Goal: Task Accomplishment & Management: Manage account settings

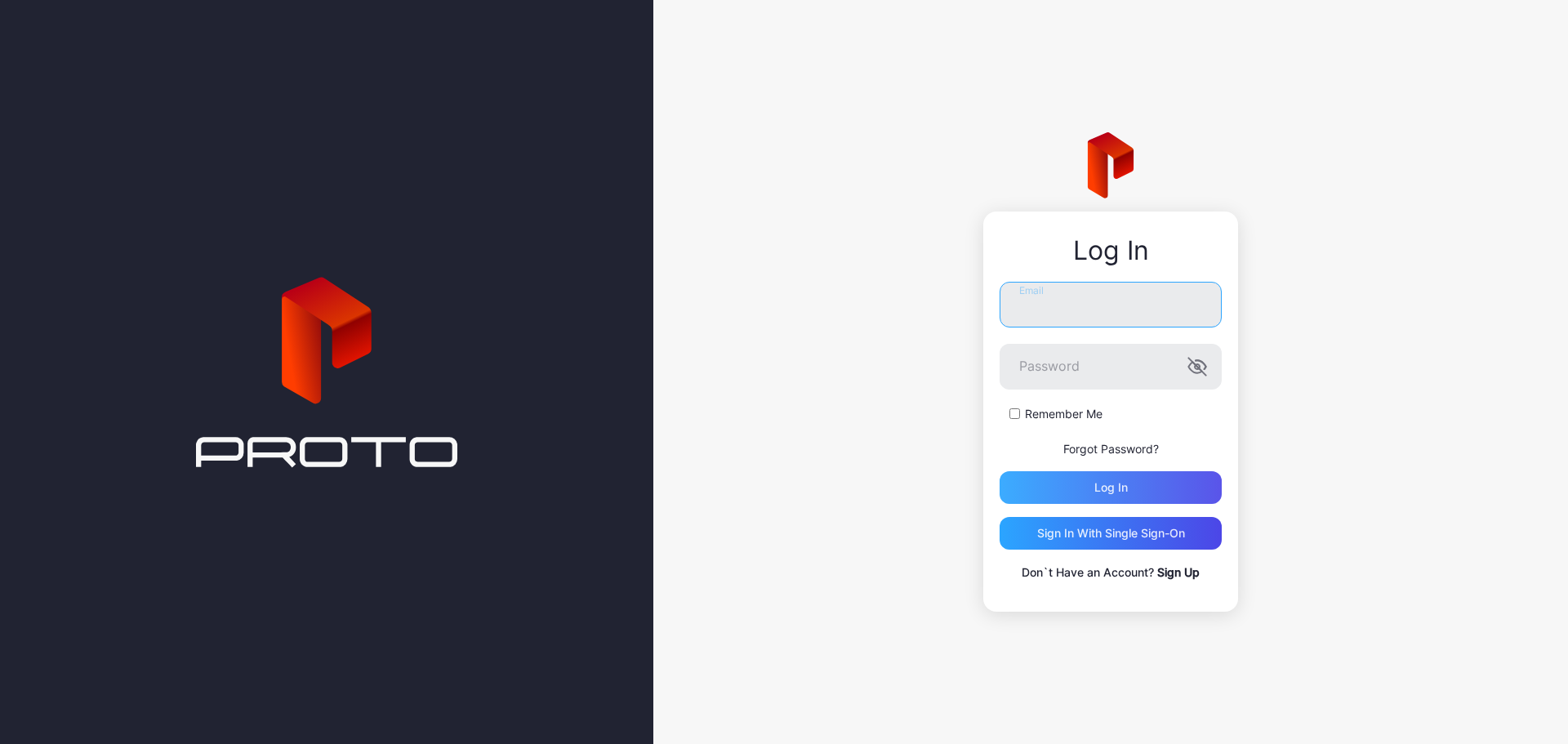
type input "**********"
click at [1096, 495] on div "Log in" at bounding box center [1111, 488] width 222 height 32
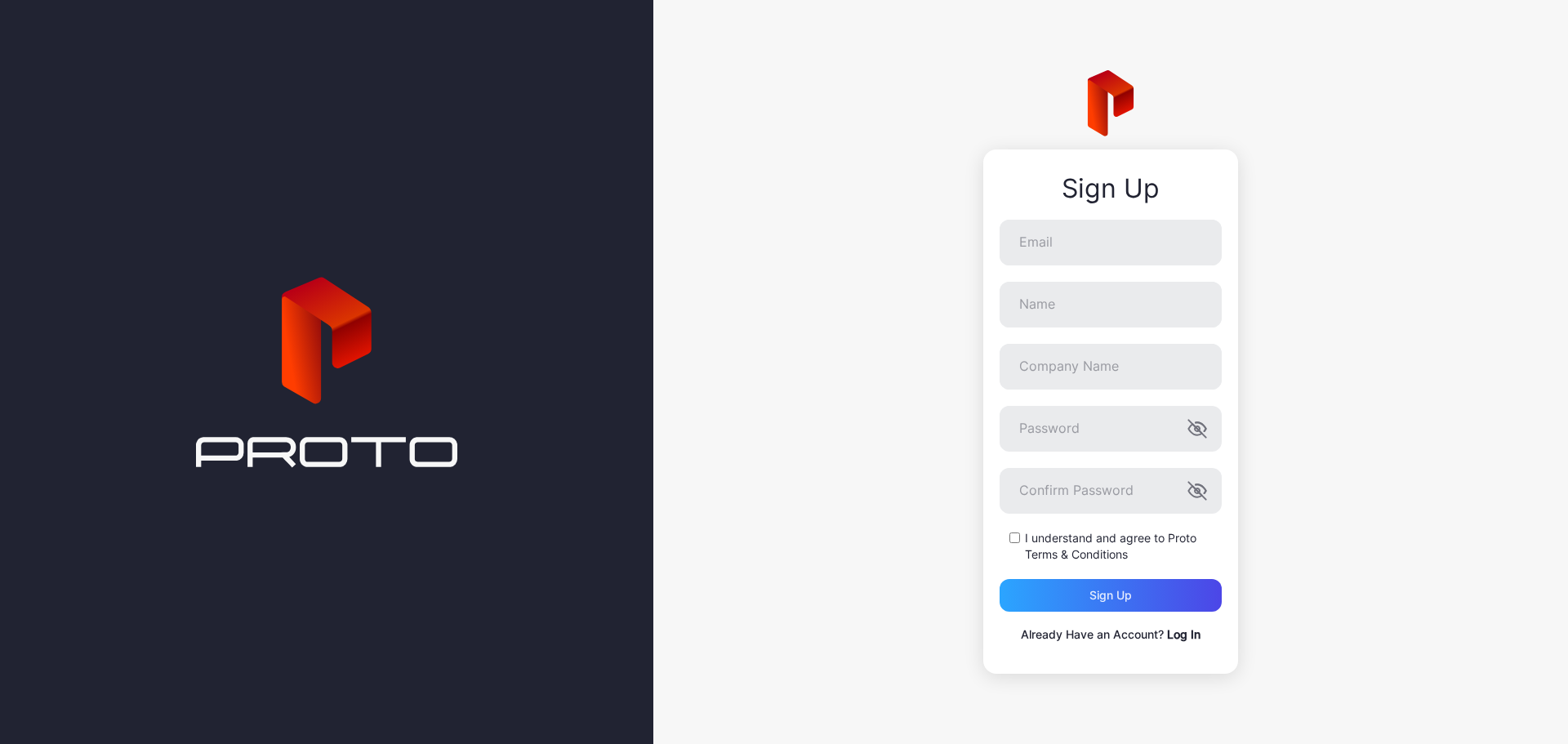
click at [1337, 169] on div "Sign Up Email Name Company Name Password Confirm Password I understand and agre…" at bounding box center [1110, 372] width 915 height 744
click at [1044, 238] on input "Email" at bounding box center [1111, 243] width 222 height 46
type input "**********"
click at [1205, 638] on p "Already Have an Account? Log In" at bounding box center [1111, 635] width 222 height 20
click at [1191, 631] on link "Log In" at bounding box center [1184, 634] width 33 height 14
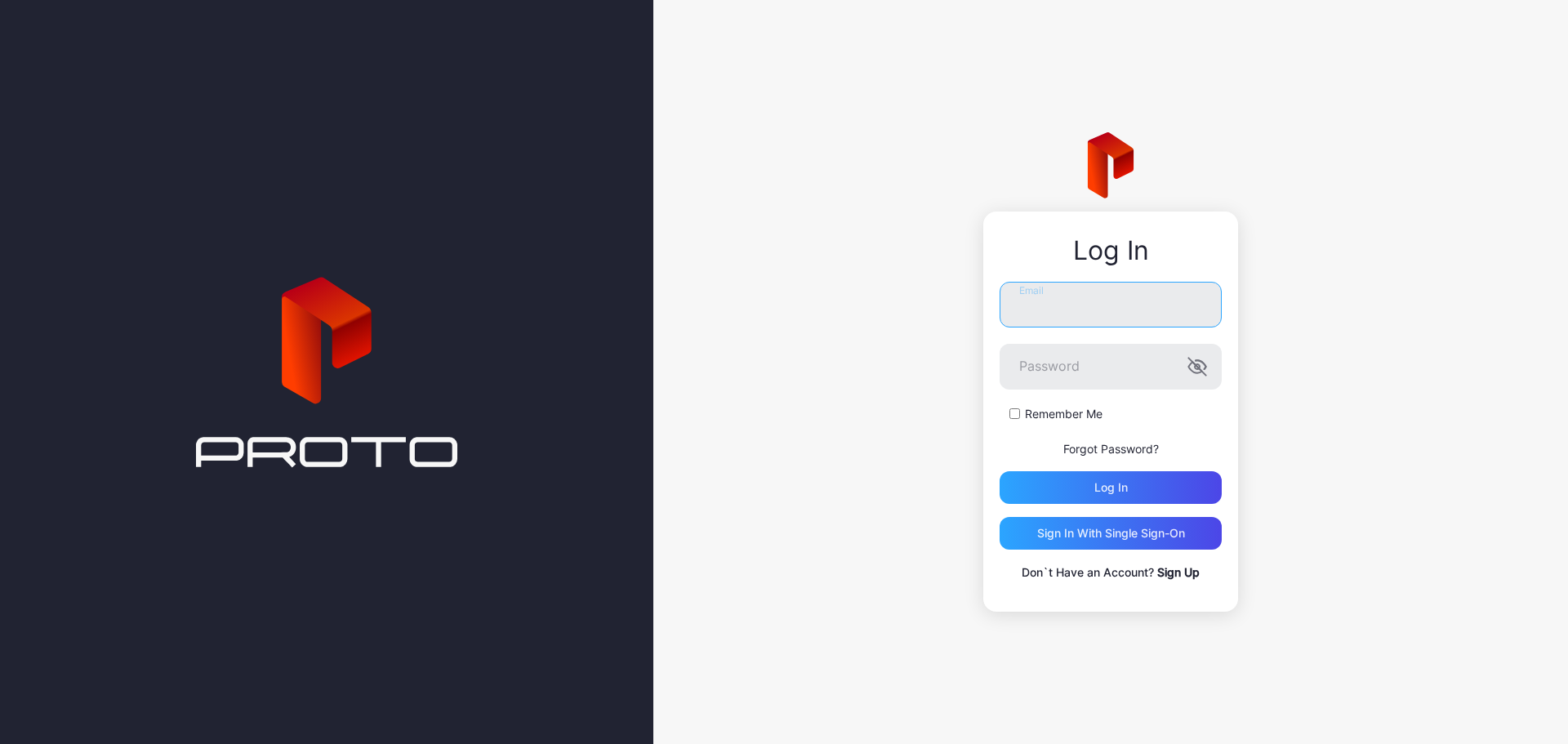
type input "**********"
click at [1134, 481] on div "Log in" at bounding box center [1111, 488] width 222 height 32
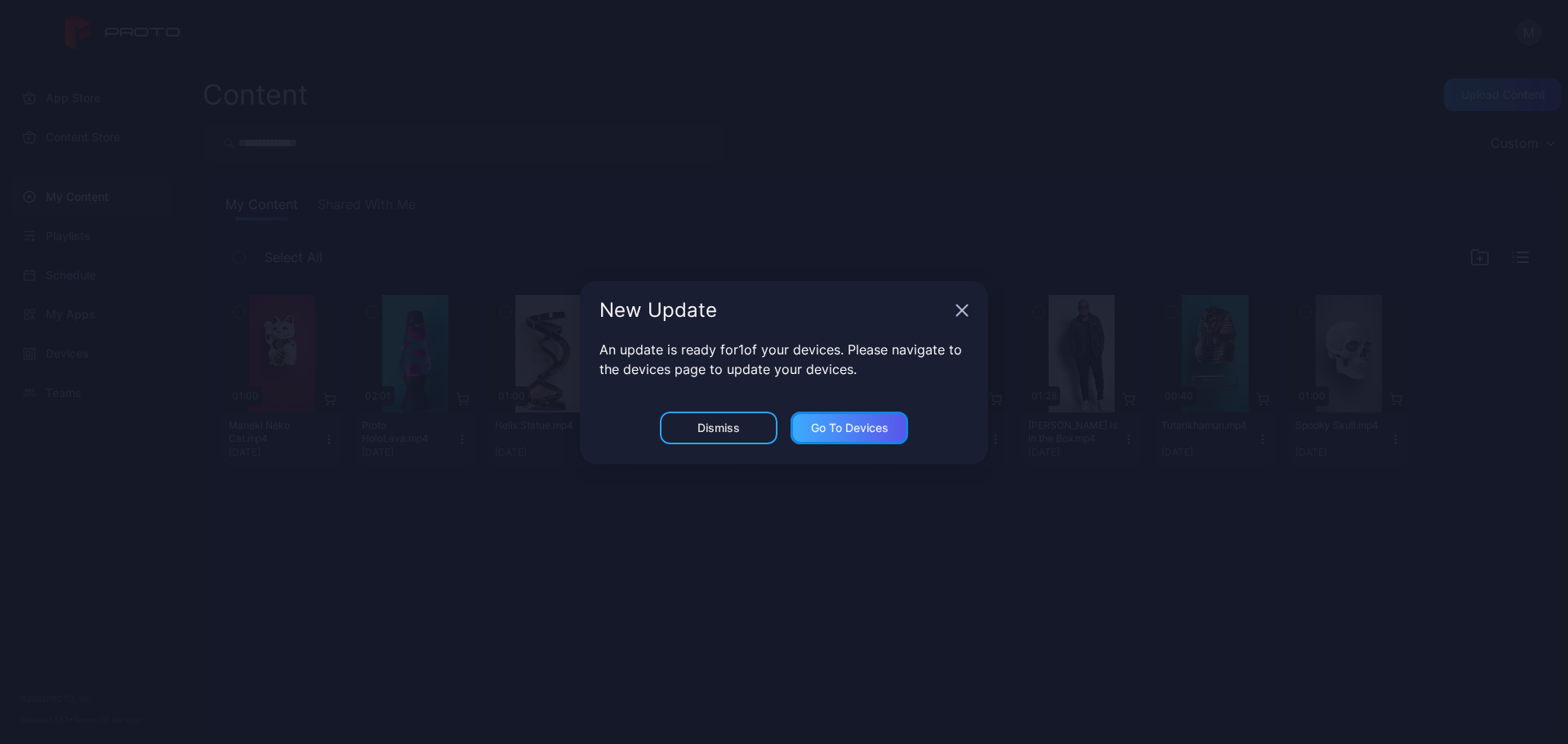
click at [854, 431] on div "Go to devices" at bounding box center [850, 427] width 78 height 13
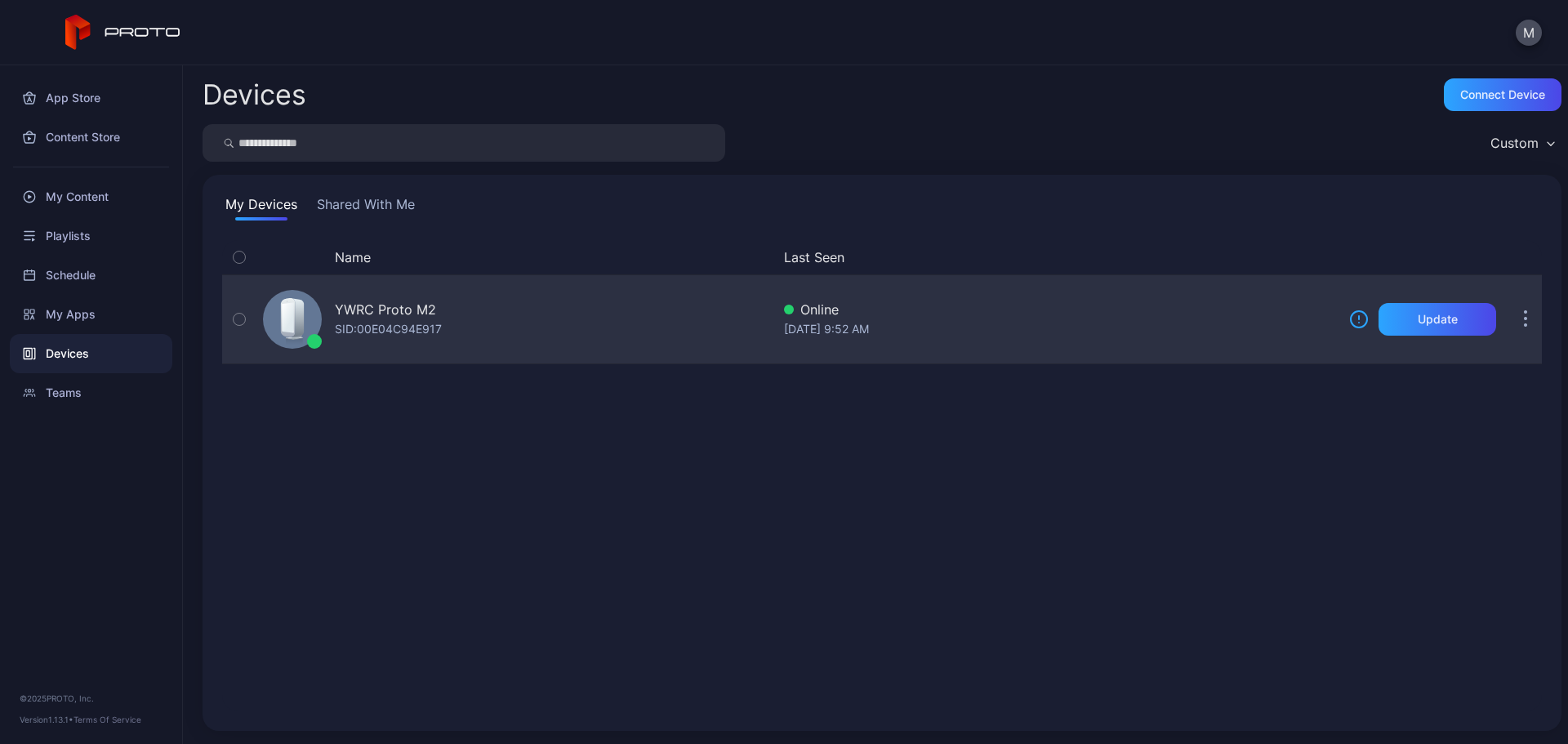
click at [345, 335] on div "SID: 00E04C94E917" at bounding box center [388, 329] width 107 height 20
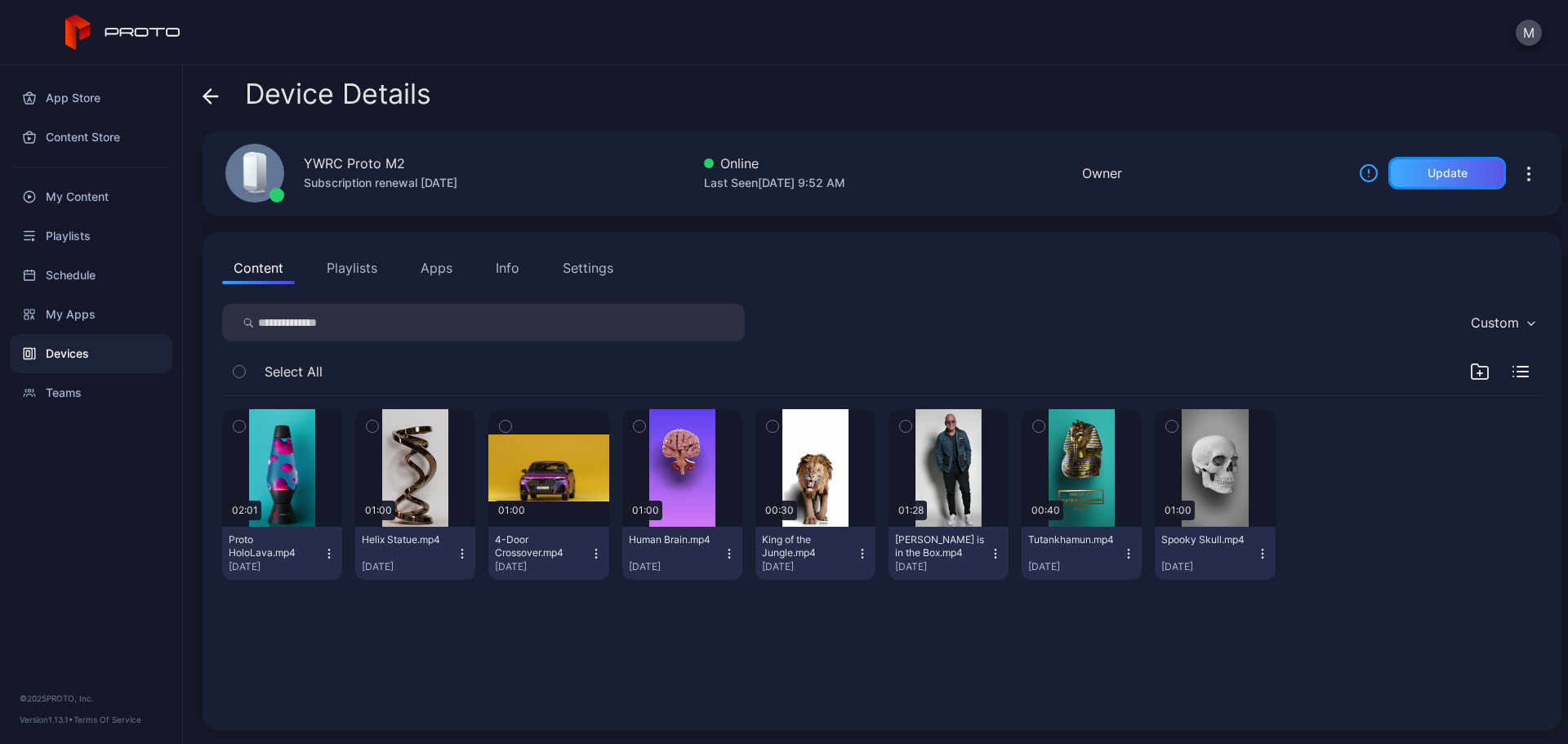
click at [1415, 161] on div "Update" at bounding box center [1448, 173] width 118 height 32
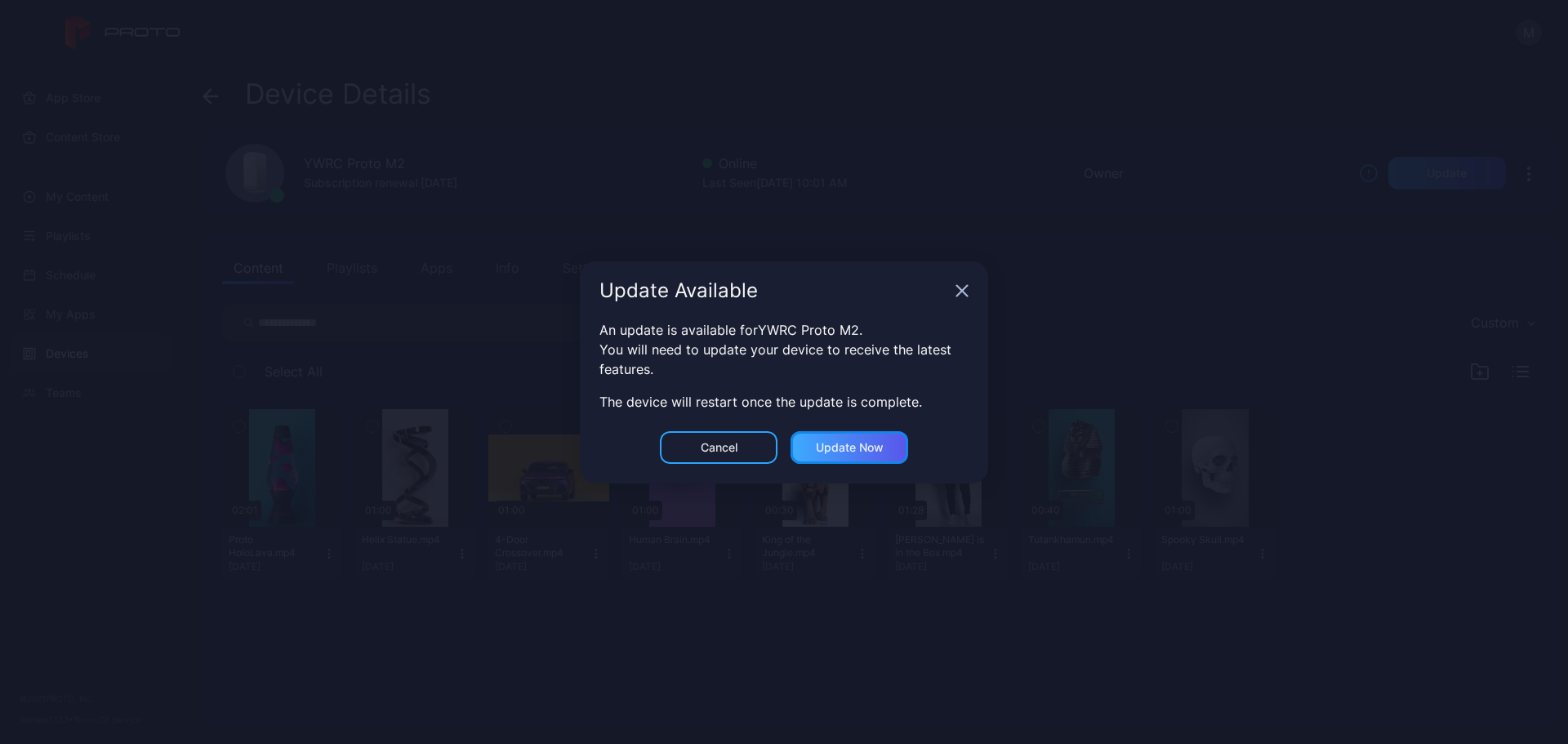
click at [846, 451] on div "Update now" at bounding box center [849, 447] width 67 height 13
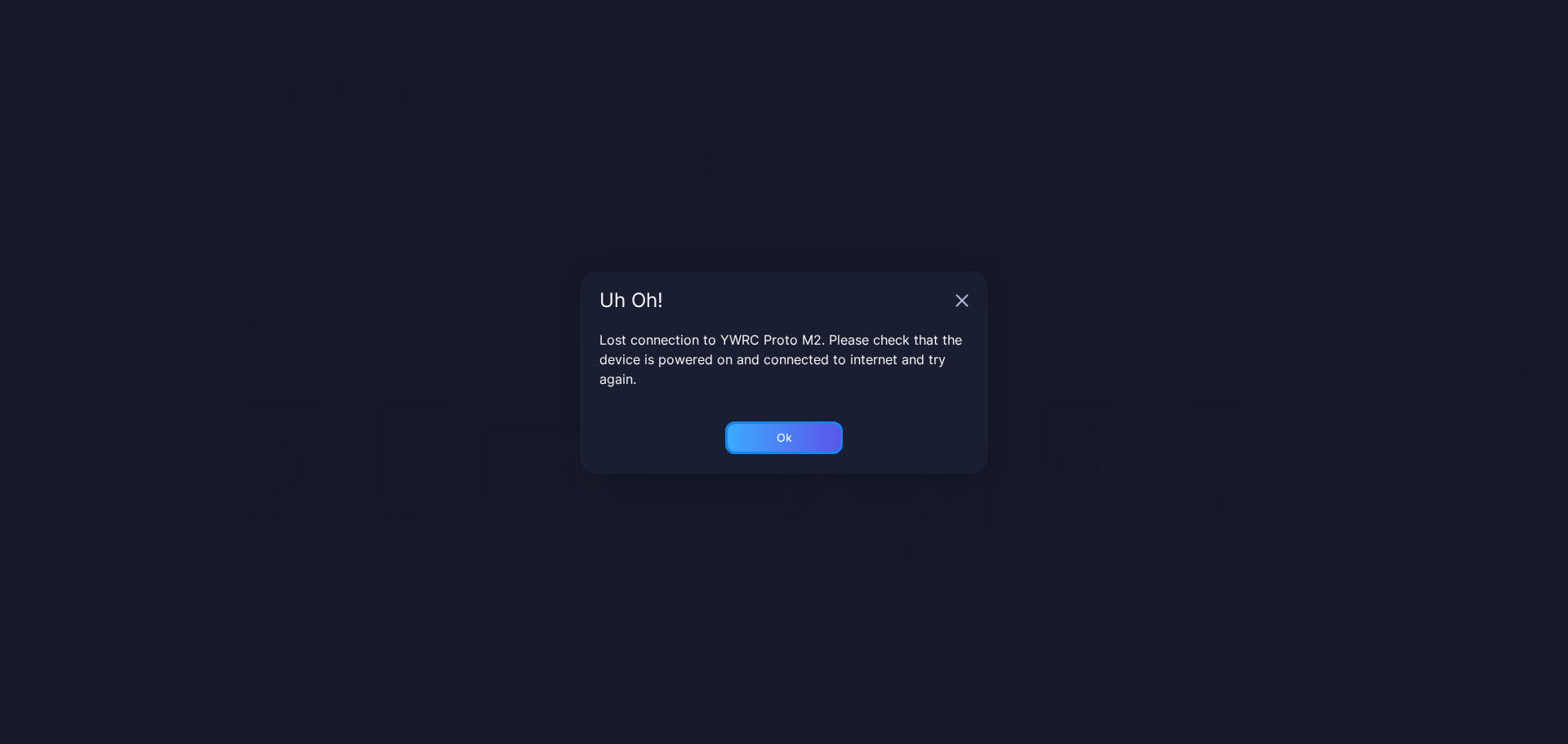
click at [788, 433] on div "Ok" at bounding box center [784, 437] width 15 height 13
click at [792, 440] on div "Ok" at bounding box center [784, 437] width 15 height 13
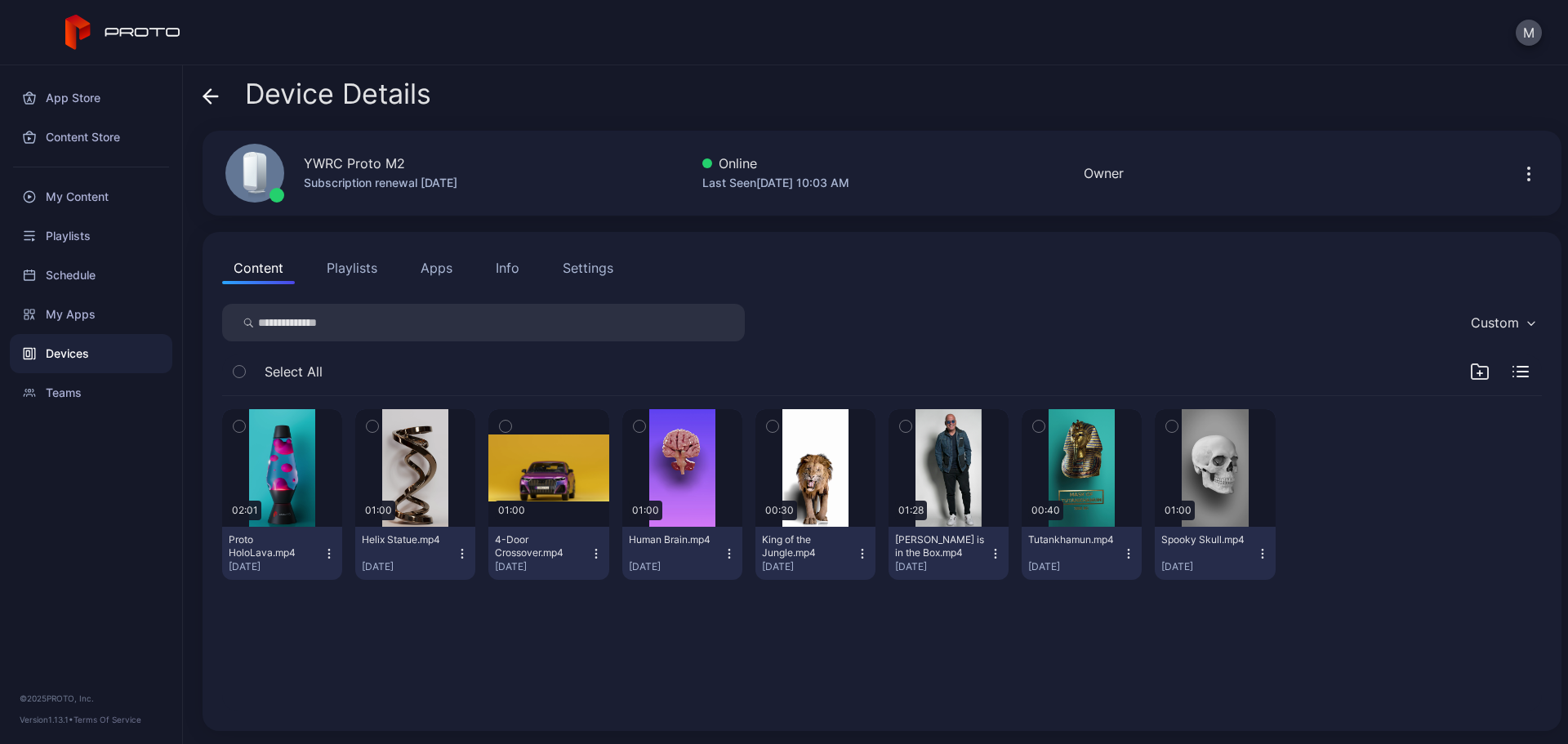
click at [1516, 174] on button "button" at bounding box center [1529, 173] width 26 height 32
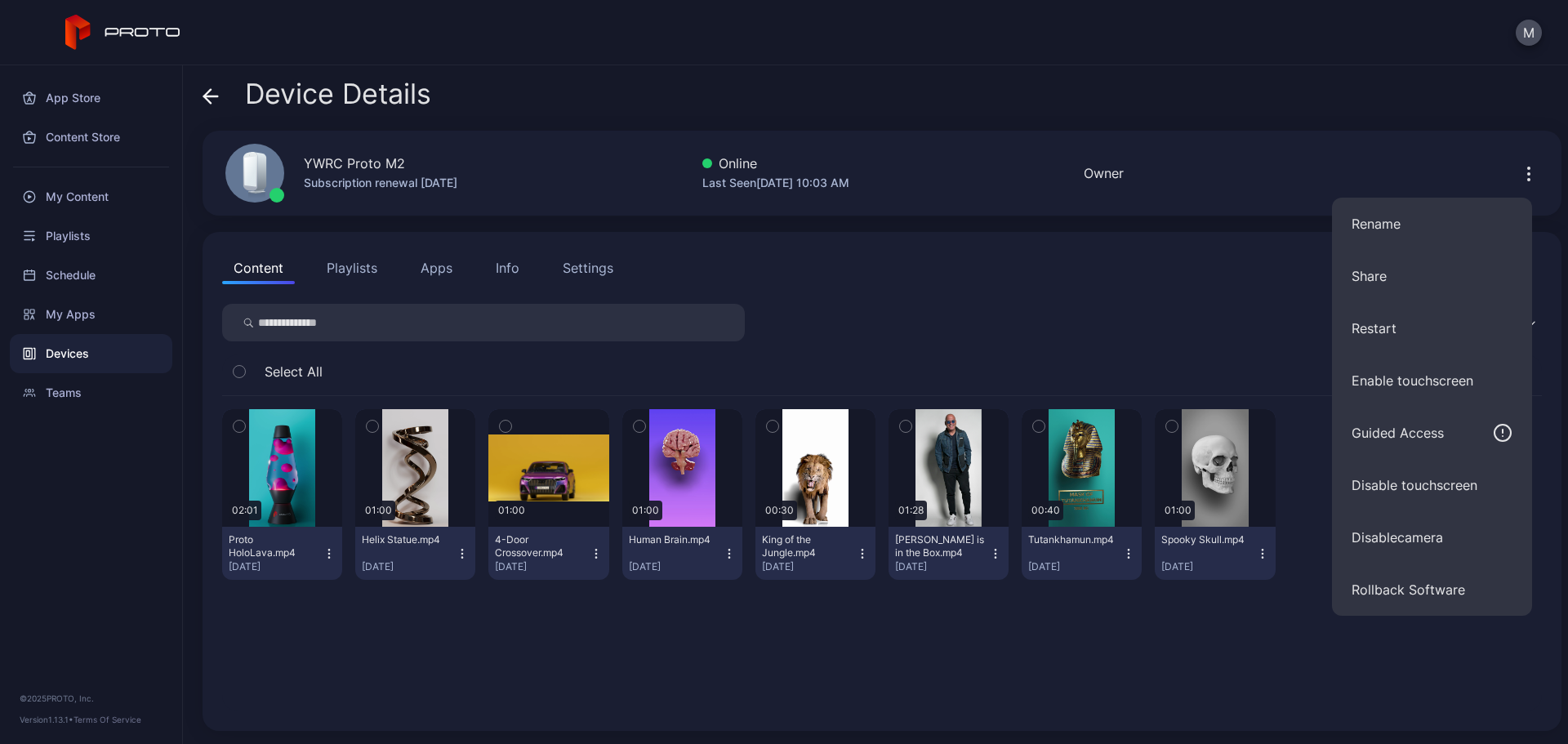
click at [406, 161] on div "YWRC Proto M2" at bounding box center [381, 163] width 154 height 20
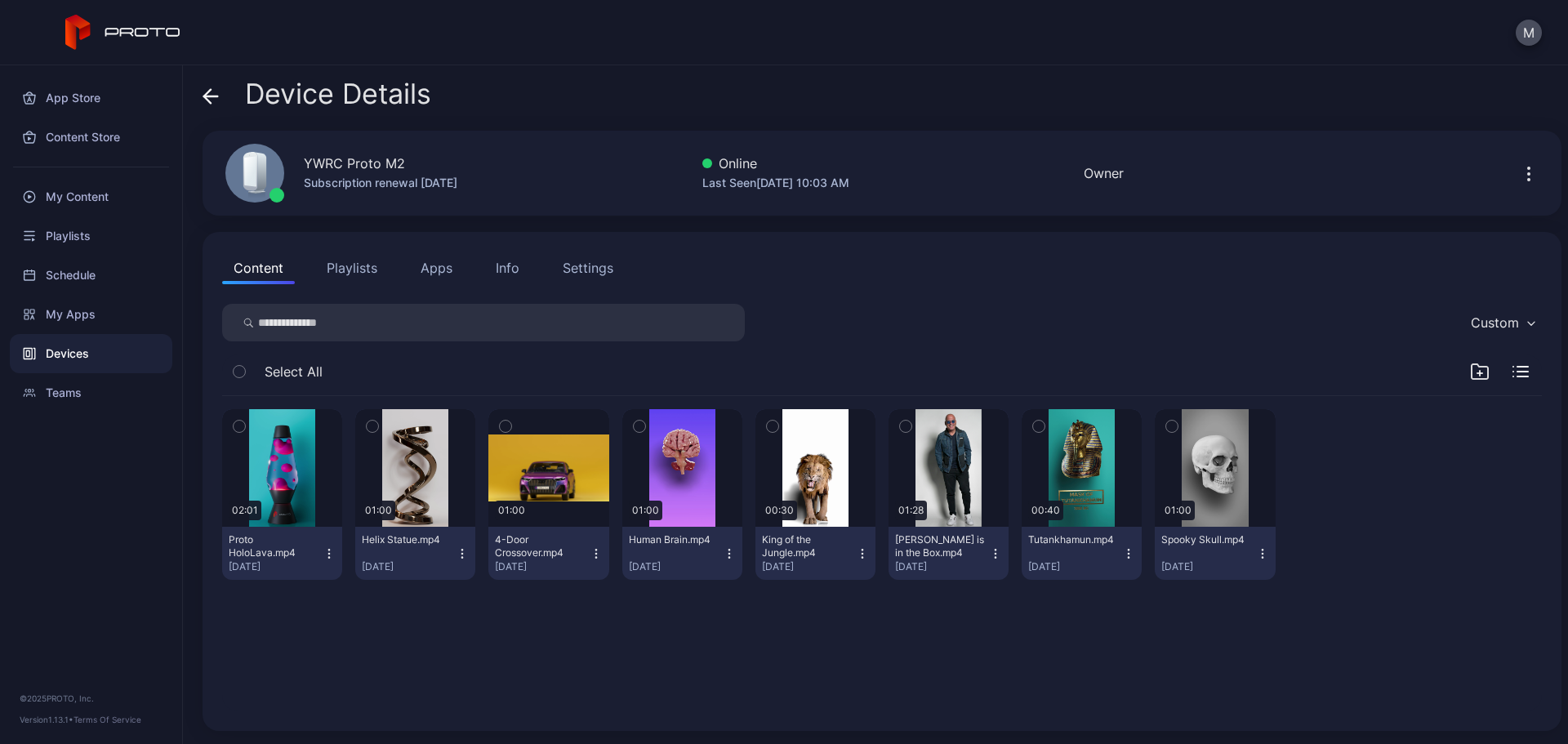
click at [396, 178] on div "Subscription renewal [DATE]" at bounding box center [381, 183] width 154 height 20
click at [582, 267] on div "Settings" at bounding box center [588, 267] width 50 height 20
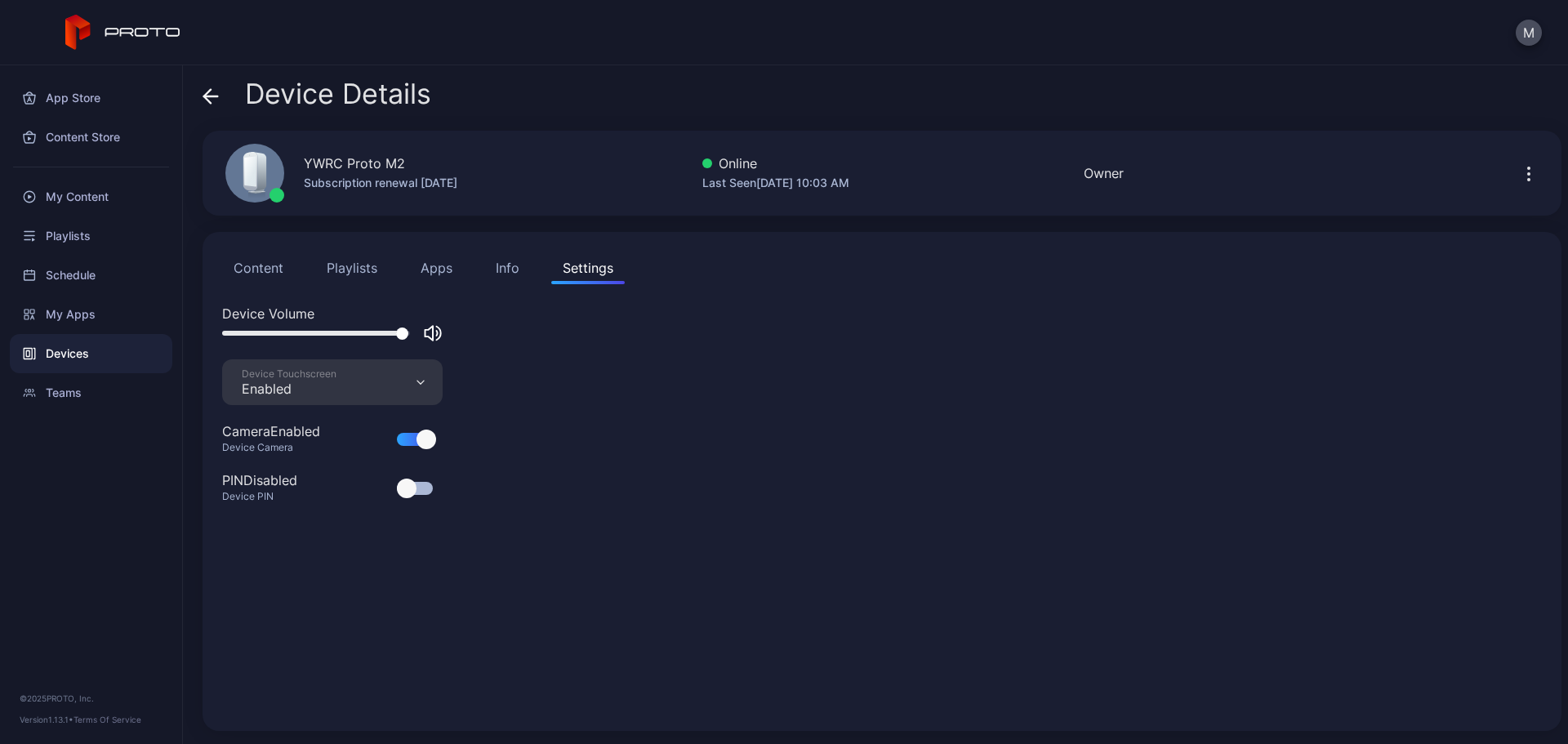
click at [260, 267] on button "Content" at bounding box center [258, 268] width 73 height 32
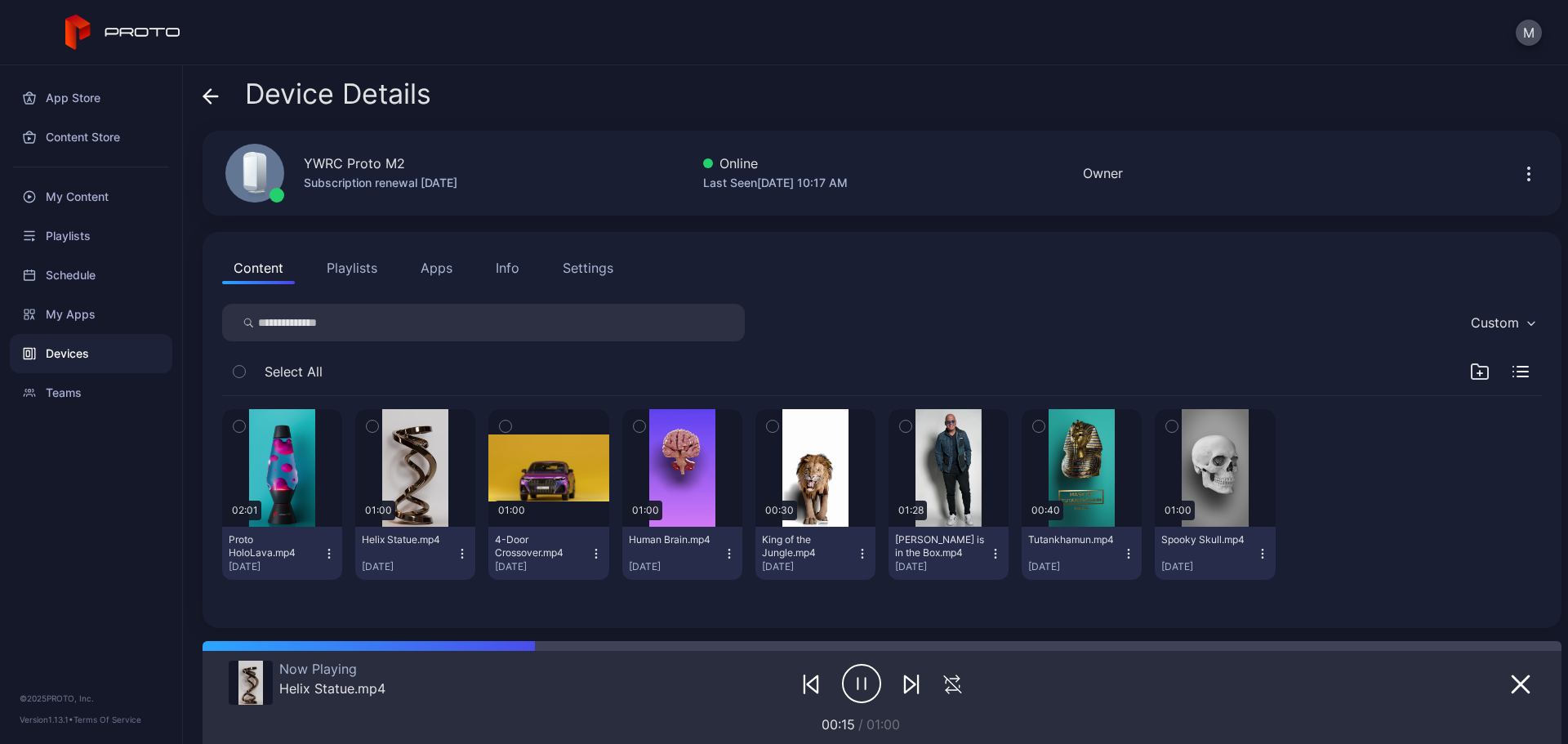
click at [1519, 171] on icon "button" at bounding box center [1529, 173] width 20 height 20
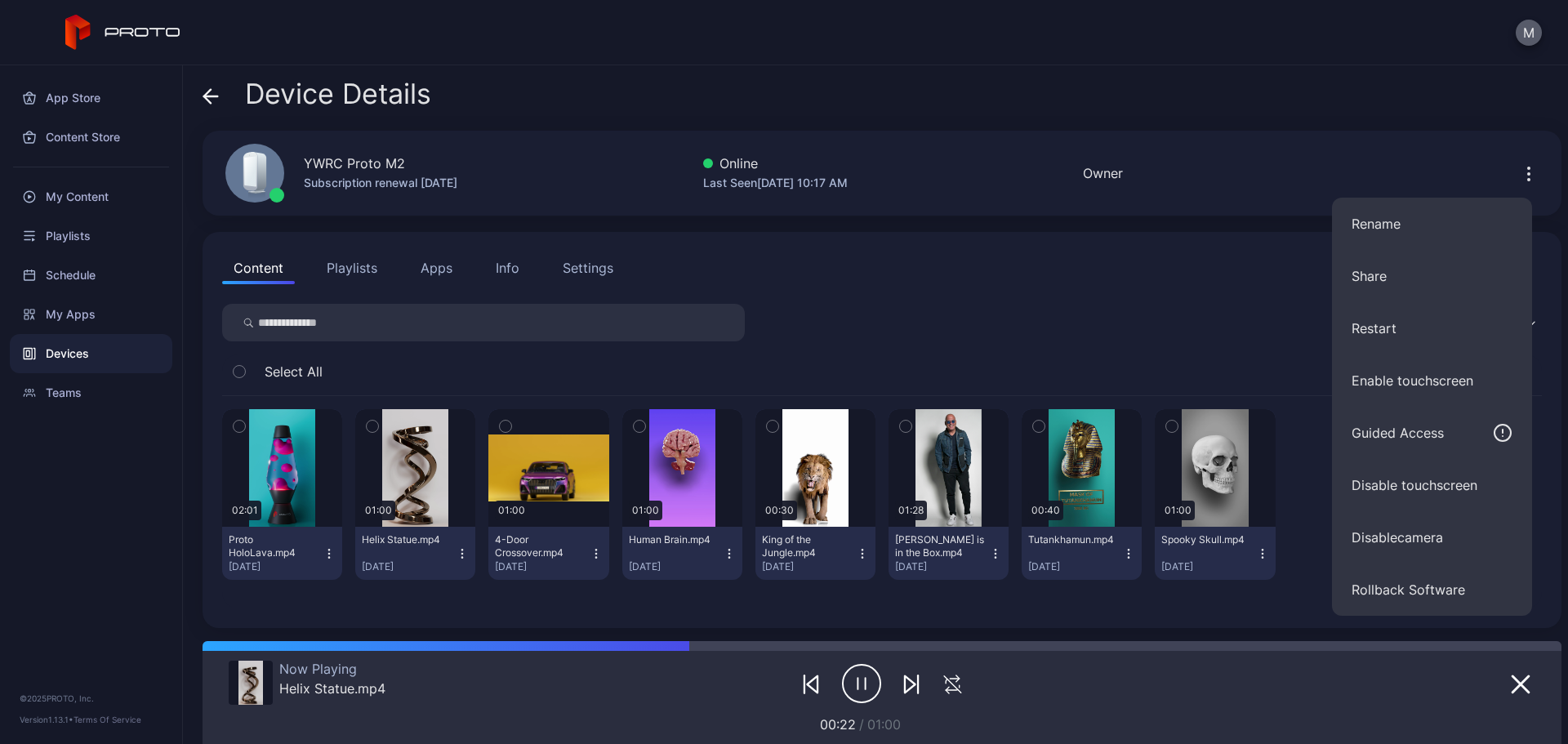
click at [1534, 37] on button "M" at bounding box center [1529, 32] width 26 height 26
